Goal: Find specific page/section: Find specific page/section

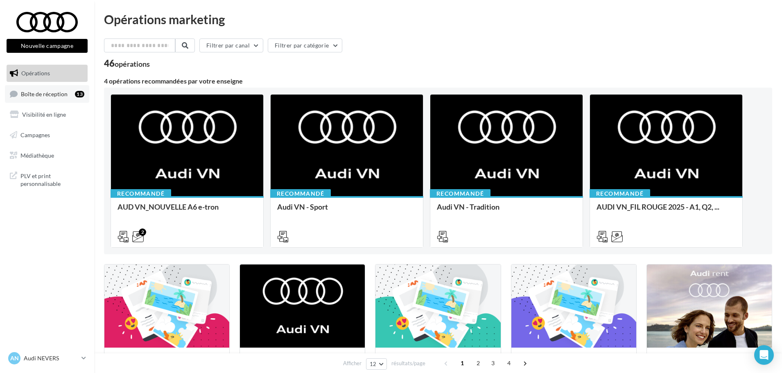
click at [51, 97] on span "Boîte de réception" at bounding box center [44, 93] width 47 height 7
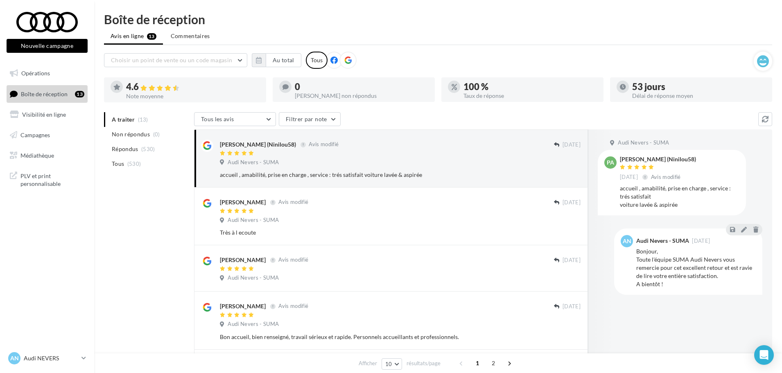
click at [349, 59] on icon at bounding box center [348, 60] width 7 height 7
click at [271, 63] on button "Au total" at bounding box center [284, 60] width 36 height 14
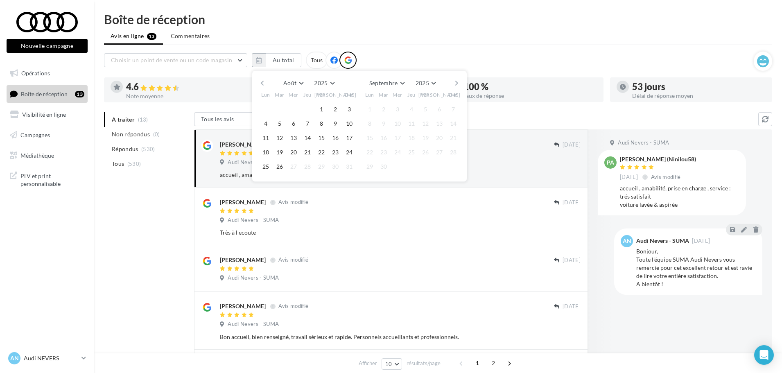
click at [261, 84] on button "button" at bounding box center [262, 82] width 7 height 11
click at [278, 110] on button "1" at bounding box center [280, 109] width 12 height 12
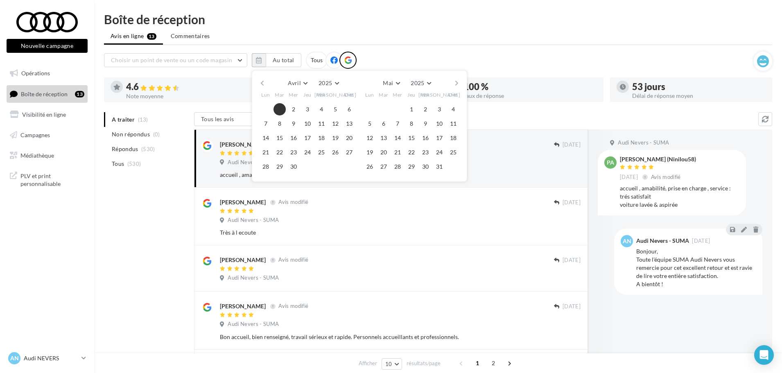
click at [458, 84] on button "button" at bounding box center [457, 82] width 7 height 11
click at [371, 167] on button "25" at bounding box center [370, 167] width 12 height 12
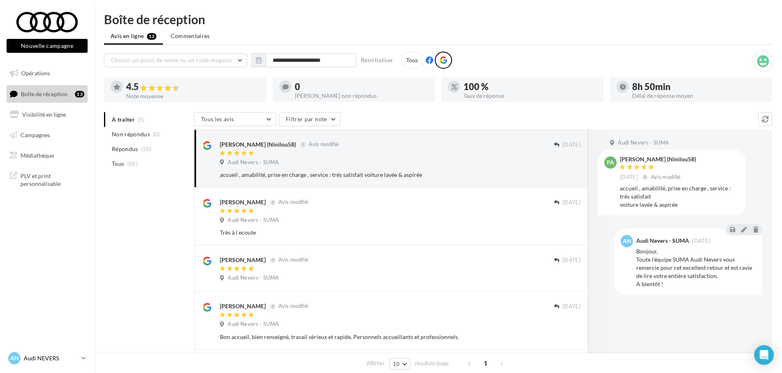
click at [78, 357] on p "Audi NEVERS" at bounding box center [51, 358] width 54 height 8
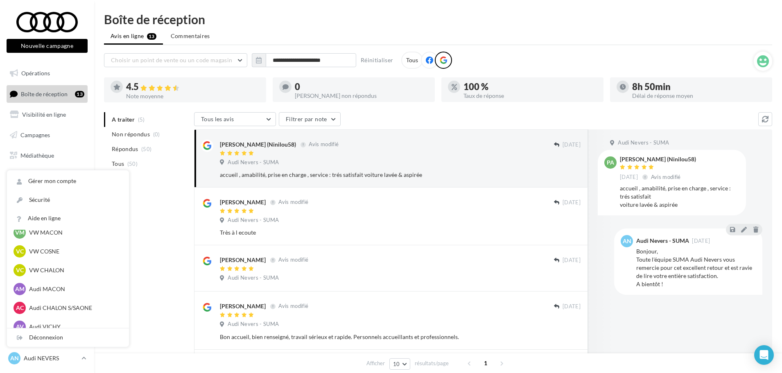
scroll to position [410, 0]
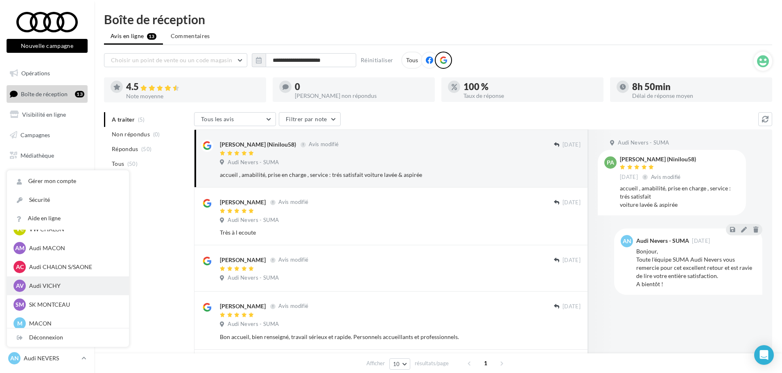
click at [57, 282] on p "Audi VICHY" at bounding box center [74, 286] width 90 height 8
